Goal: Navigation & Orientation: Find specific page/section

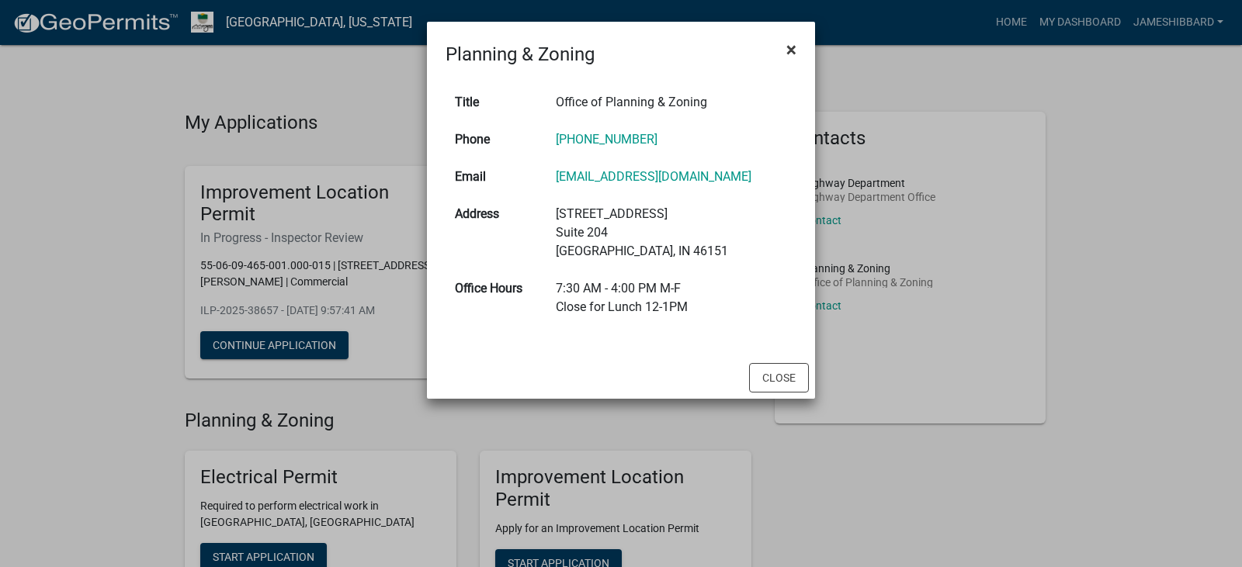
click at [801, 46] on button "×" at bounding box center [791, 49] width 35 height 43
